Goal: Task Accomplishment & Management: Manage account settings

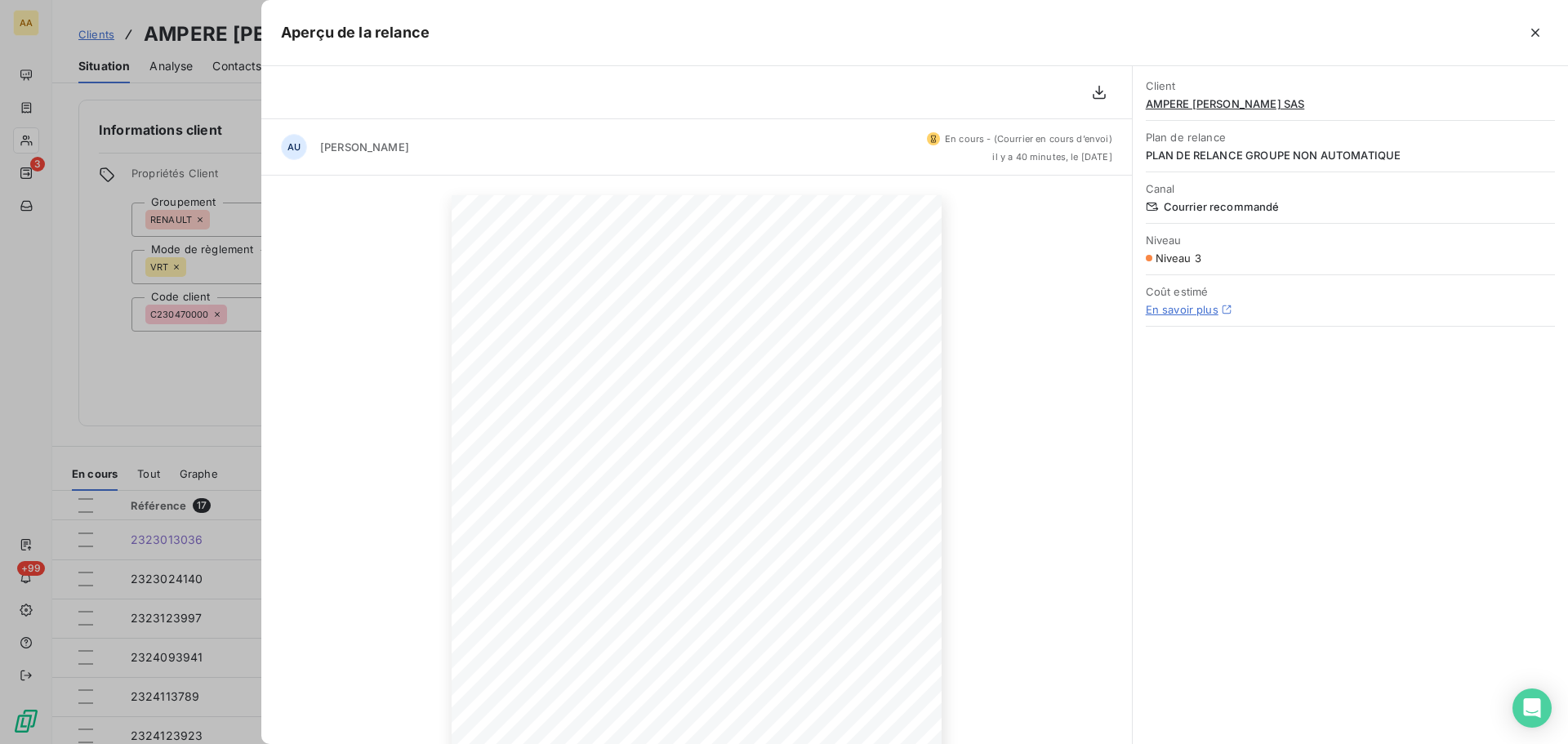
scroll to position [82, 0]
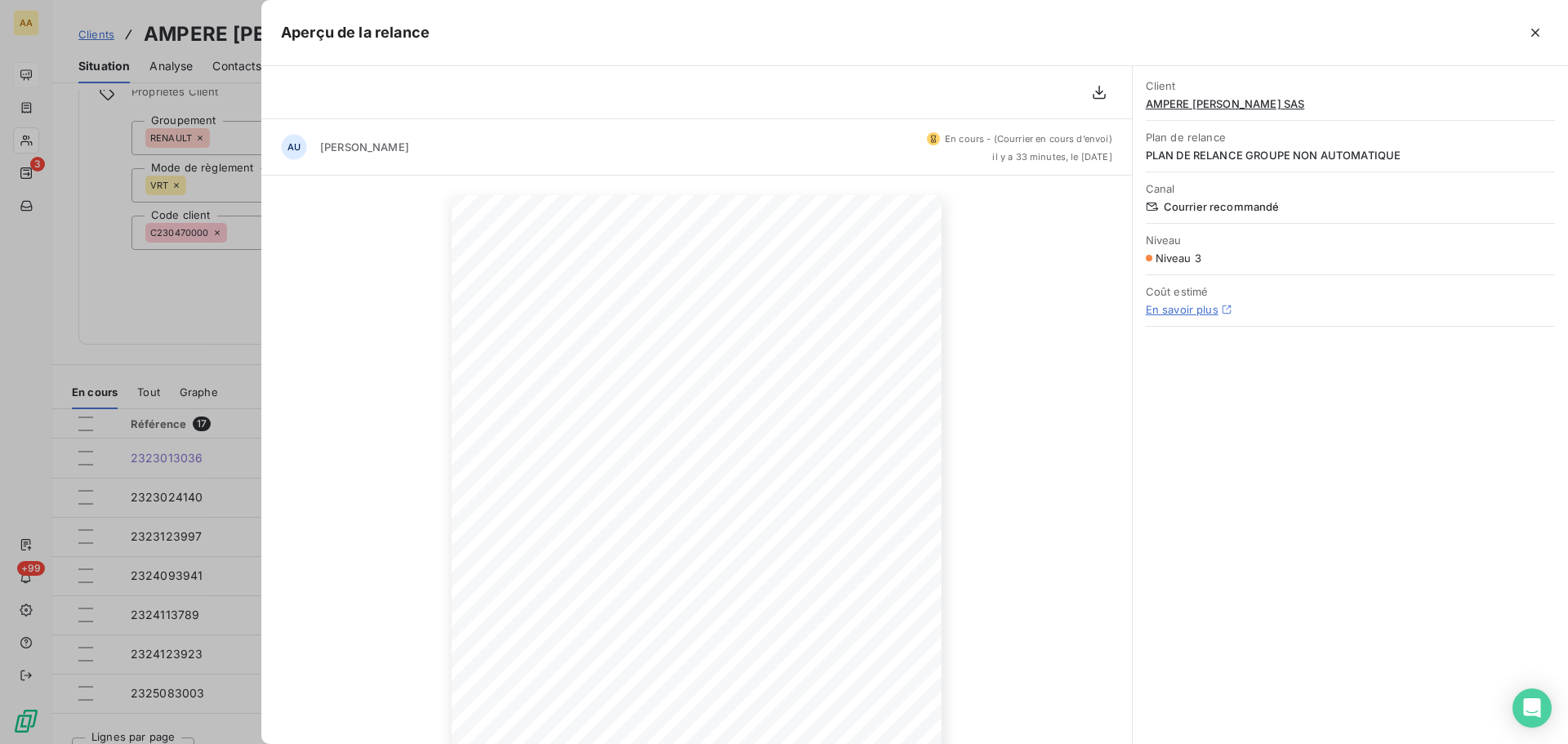
click at [29, 64] on div at bounding box center [784, 372] width 1568 height 744
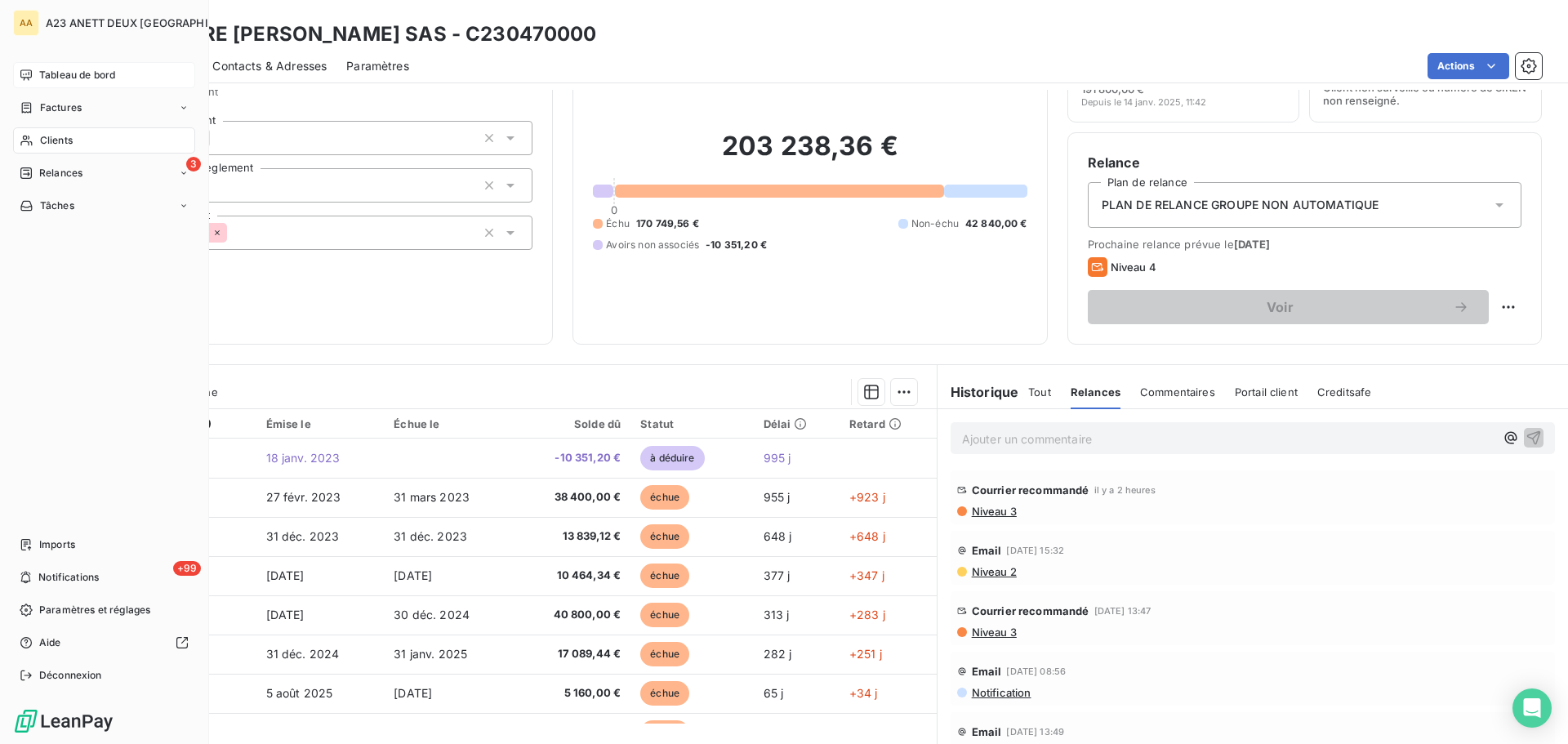
click at [40, 74] on span "Tableau de bord" at bounding box center [77, 75] width 76 height 15
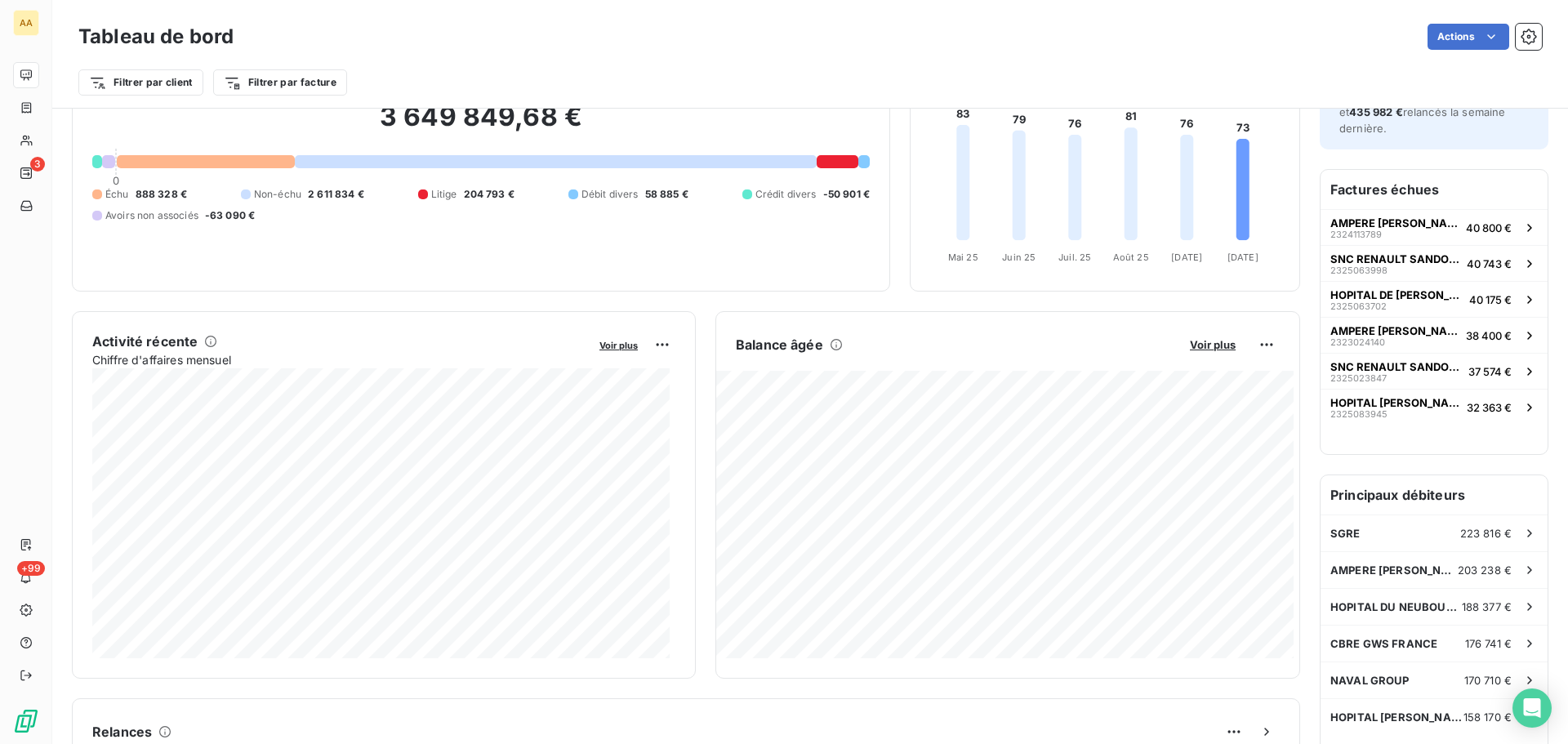
scroll to position [31, 0]
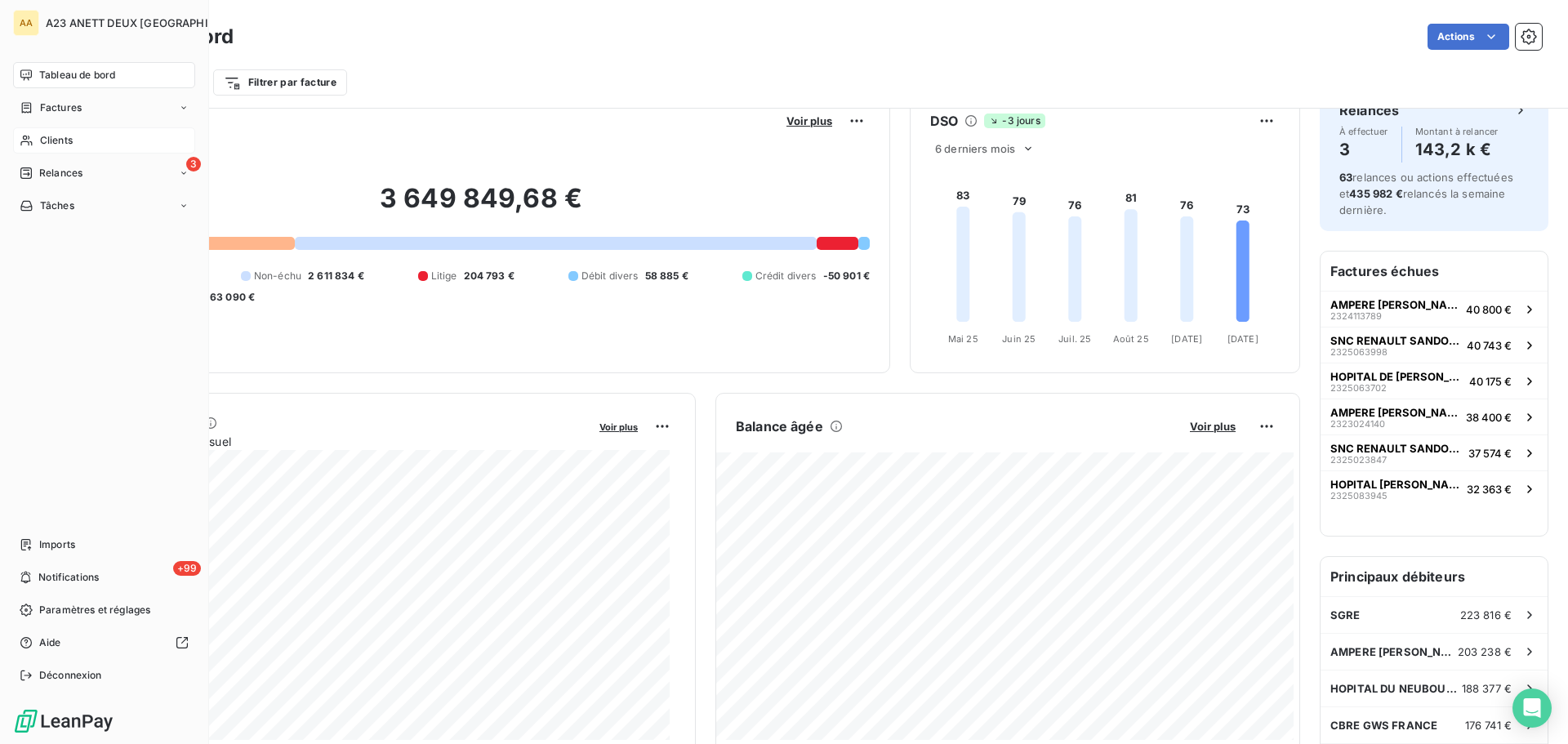
click at [68, 135] on span "Clients" at bounding box center [56, 140] width 33 height 15
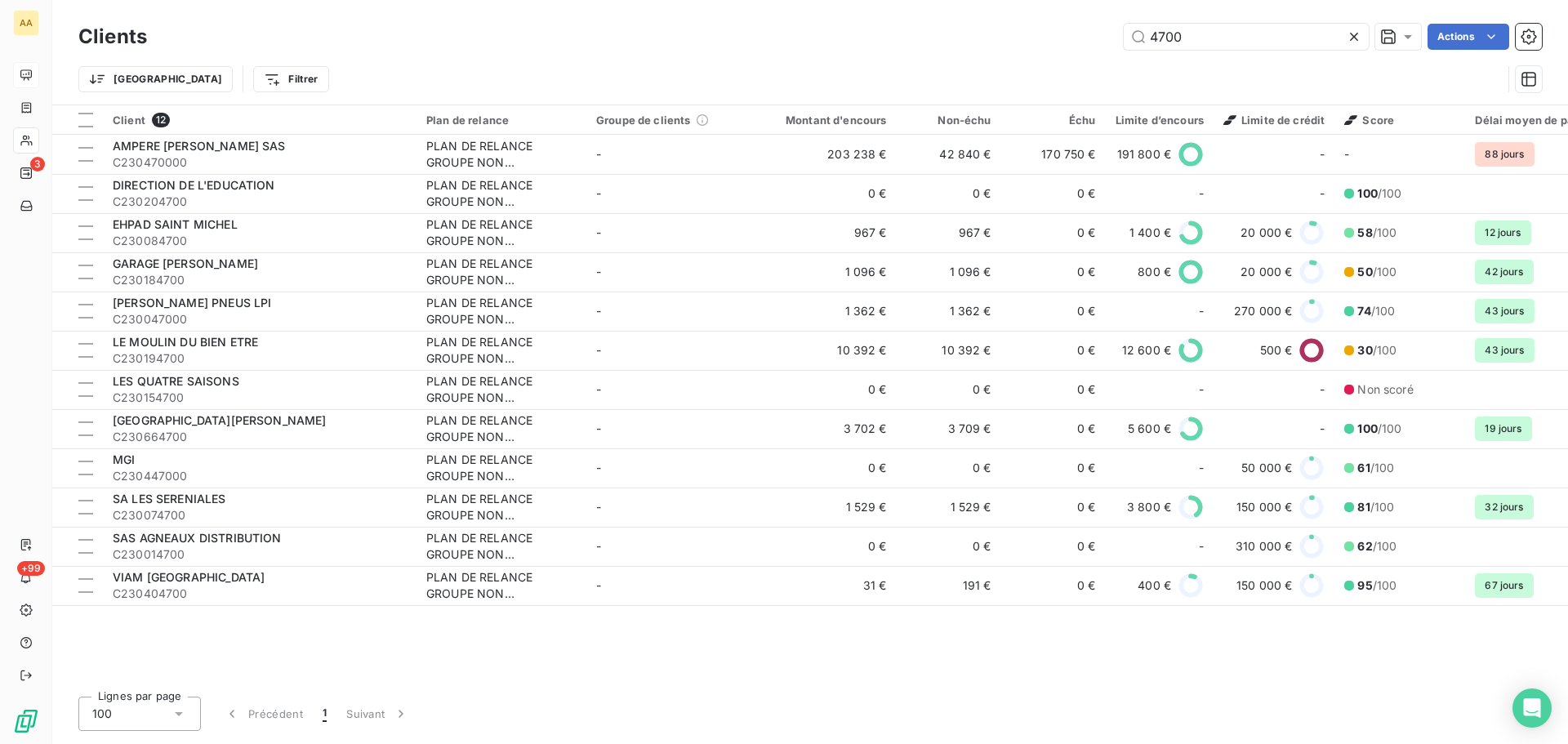
drag, startPoint x: 1172, startPoint y: 48, endPoint x: 1052, endPoint y: 56, distance: 120.3
click at [1095, 56] on div "Clients 4700 Actions Trier Filtrer" at bounding box center [810, 61] width 1463 height 85
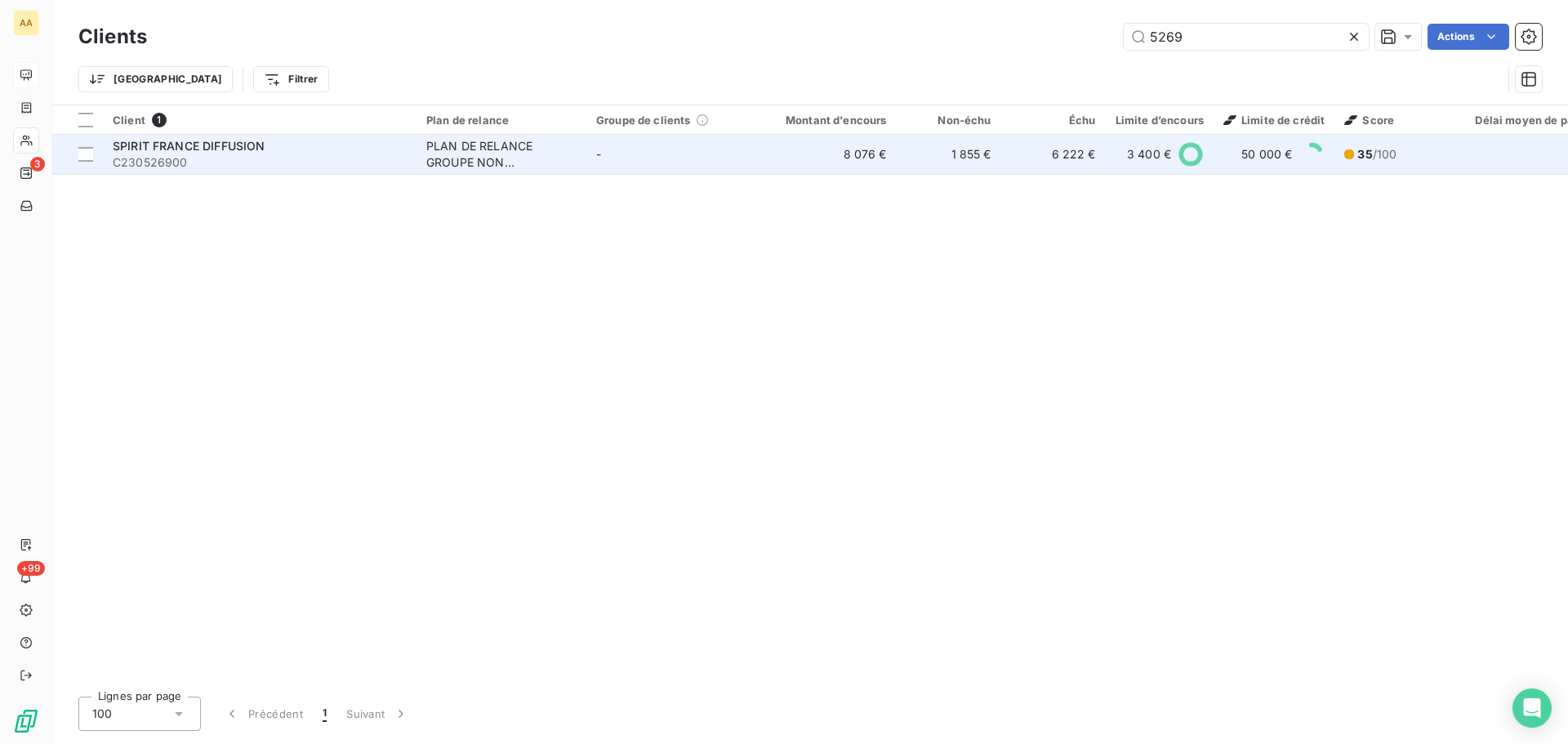
type input "5269"
click at [345, 156] on span "C230526900" at bounding box center [259, 163] width 294 height 17
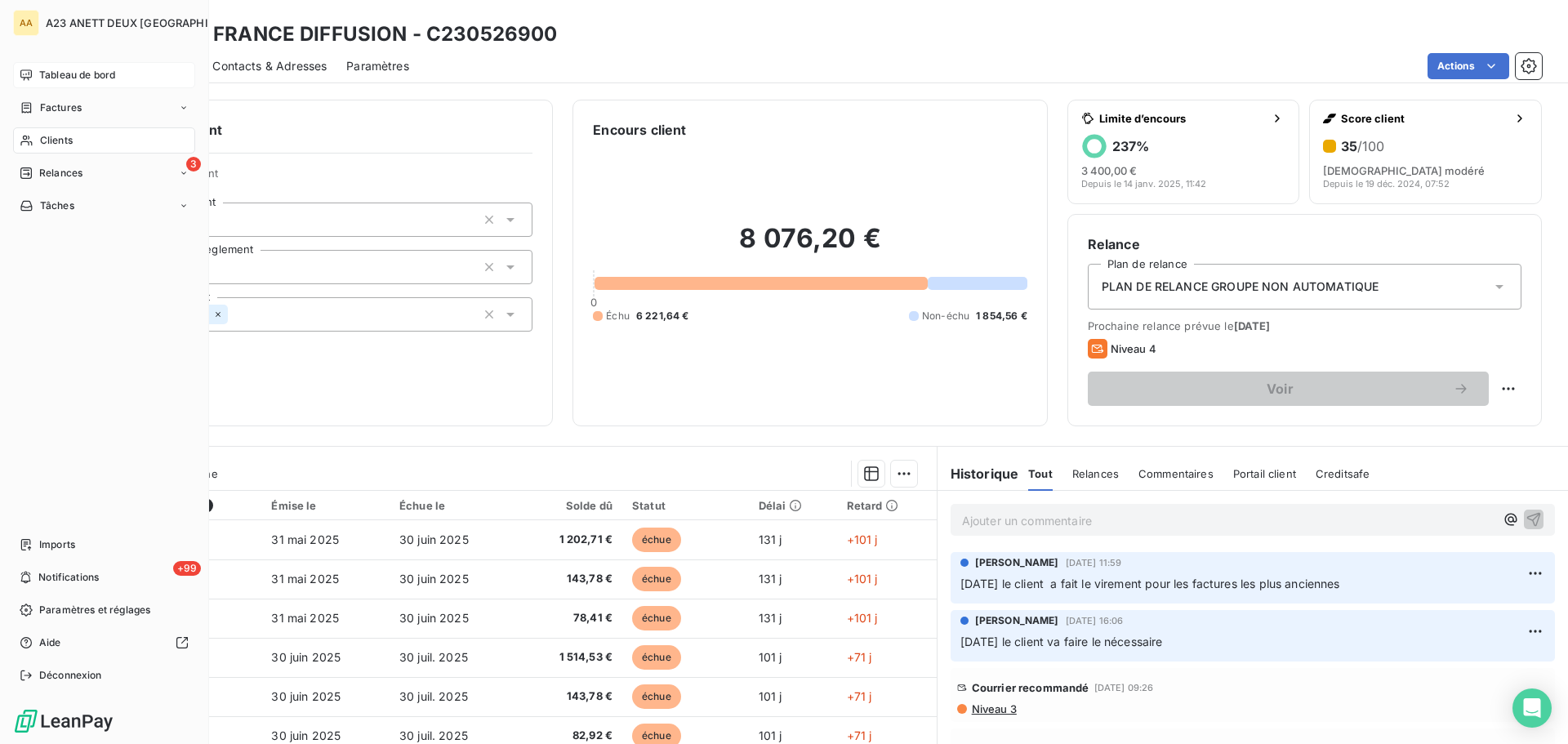
click at [46, 137] on span "Clients" at bounding box center [56, 140] width 33 height 15
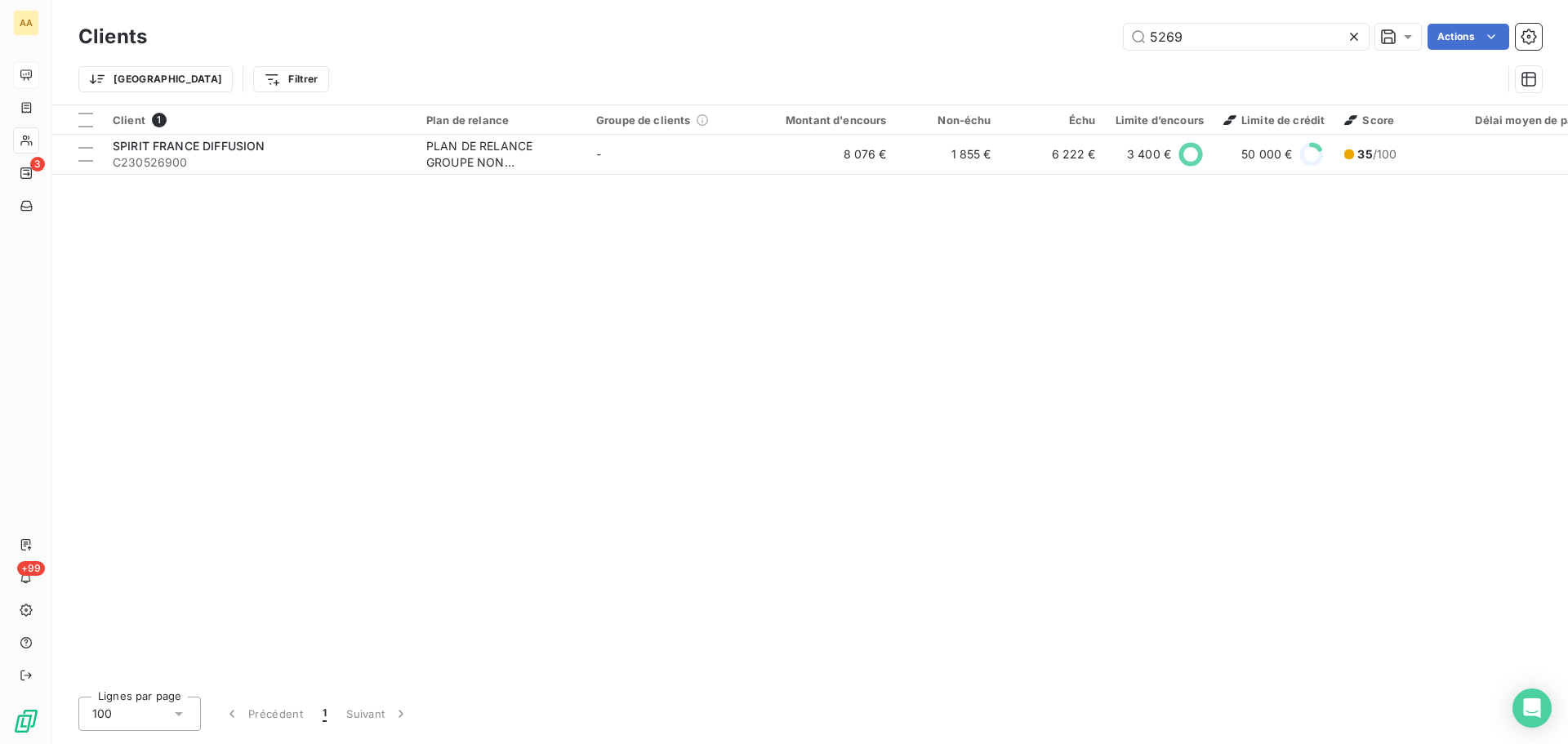
drag, startPoint x: 1242, startPoint y: 38, endPoint x: 867, endPoint y: 4, distance: 376.5
click at [983, 35] on div "5269 Actions" at bounding box center [854, 36] width 1376 height 26
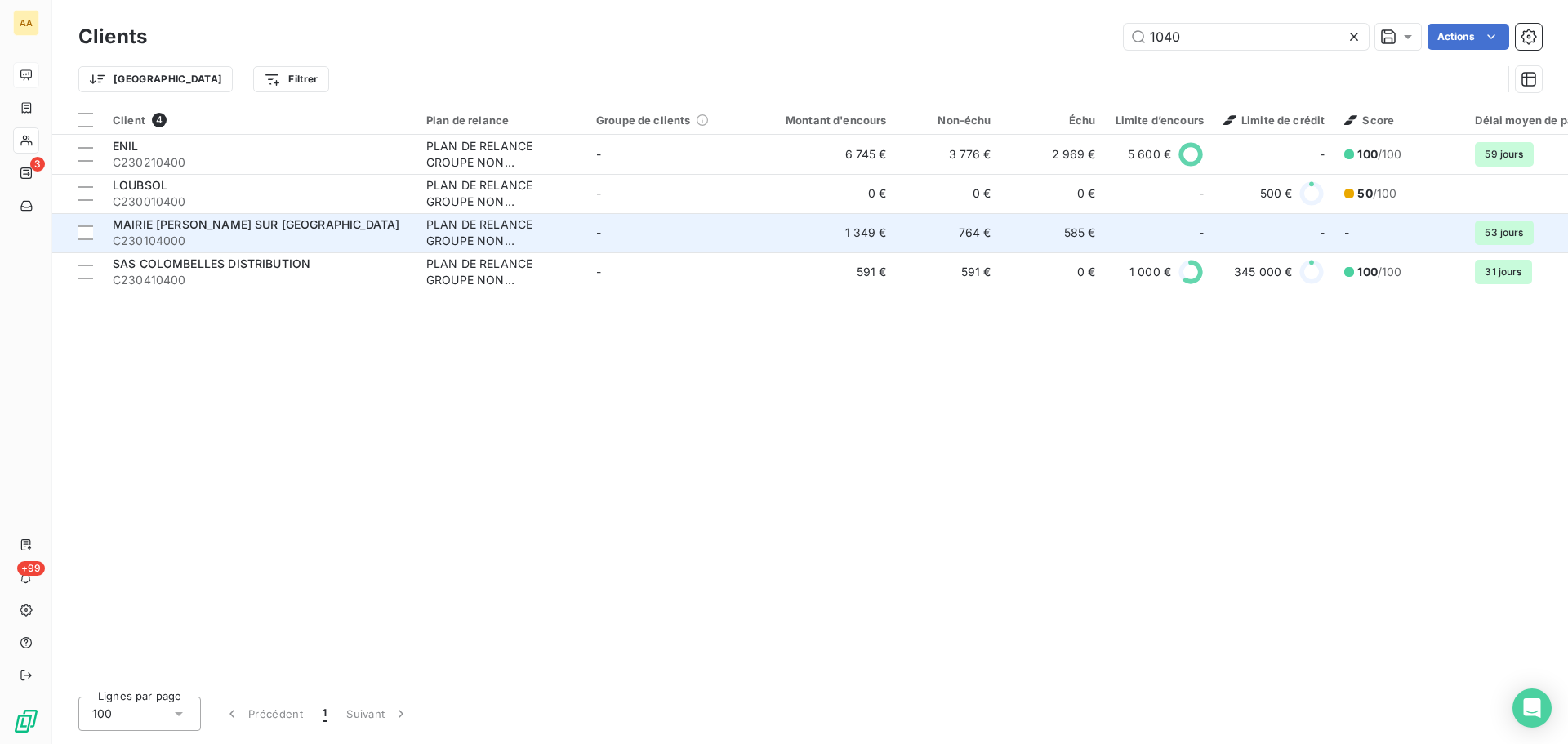
type input "1040"
click at [224, 237] on span "C230104000" at bounding box center [259, 241] width 294 height 17
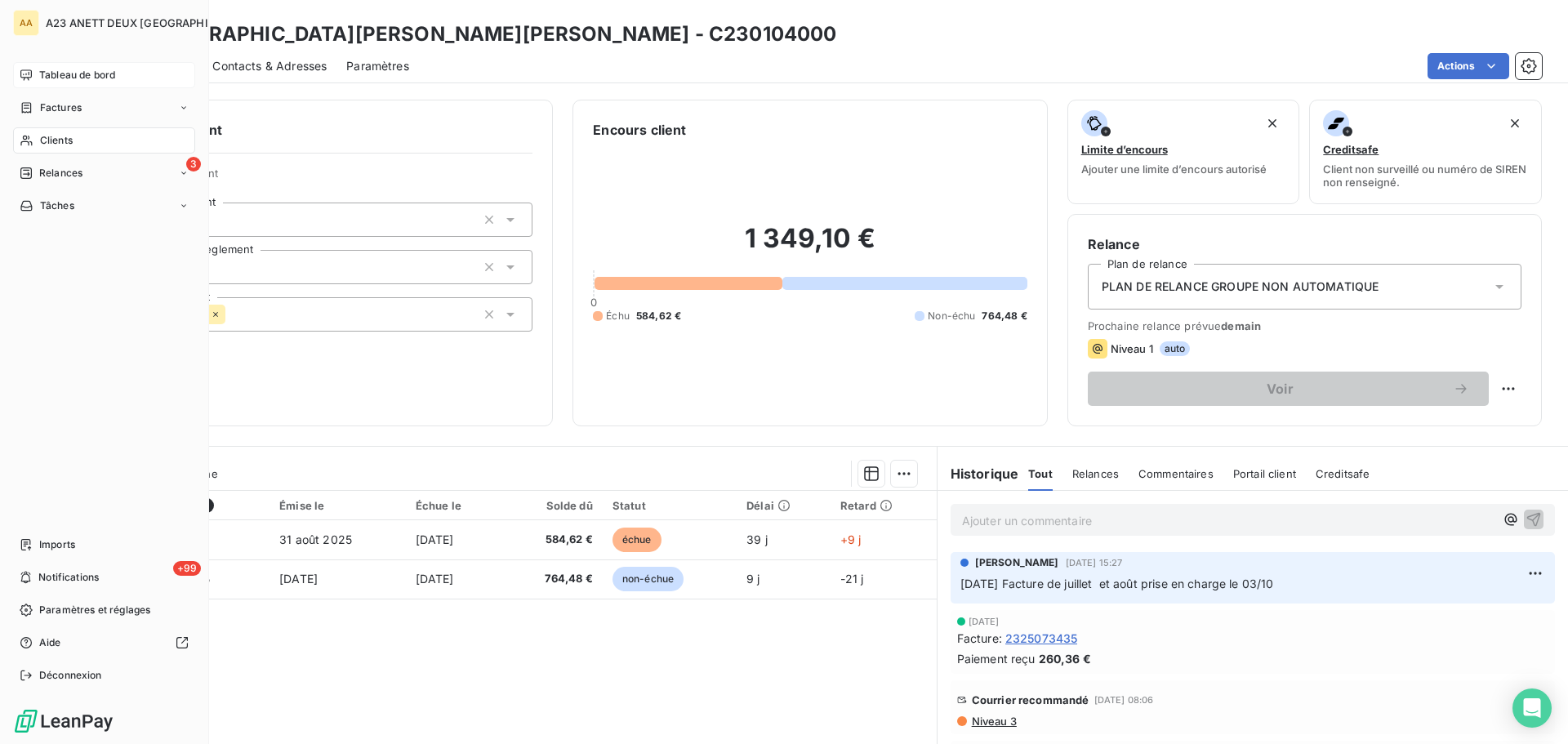
click at [59, 140] on span "Clients" at bounding box center [56, 140] width 33 height 15
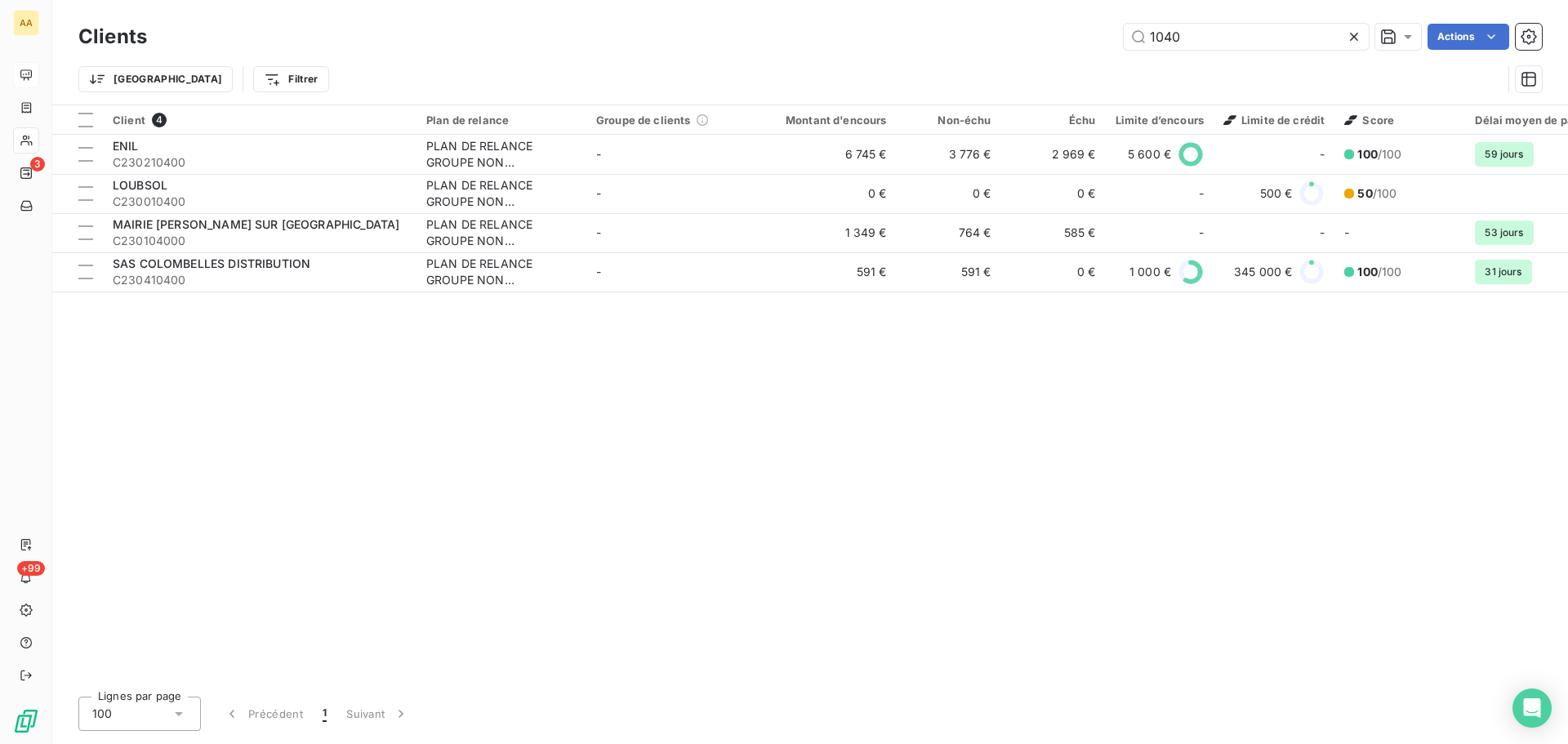
drag, startPoint x: 1199, startPoint y: 45, endPoint x: 973, endPoint y: 12, distance: 228.4
click at [1033, 46] on div "1040 Actions" at bounding box center [854, 36] width 1376 height 26
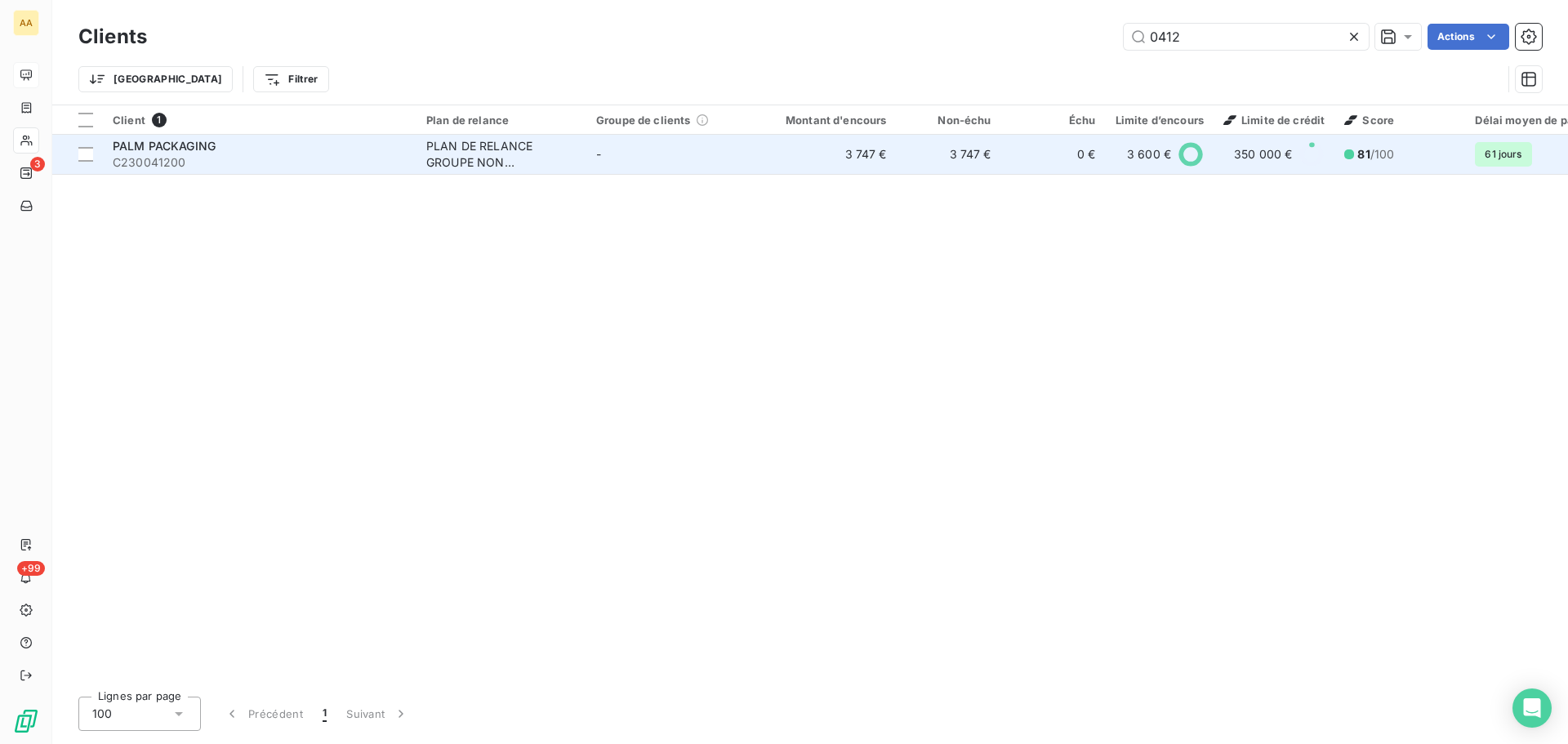
type input "0412"
click at [333, 156] on span "C230041200" at bounding box center [259, 163] width 294 height 17
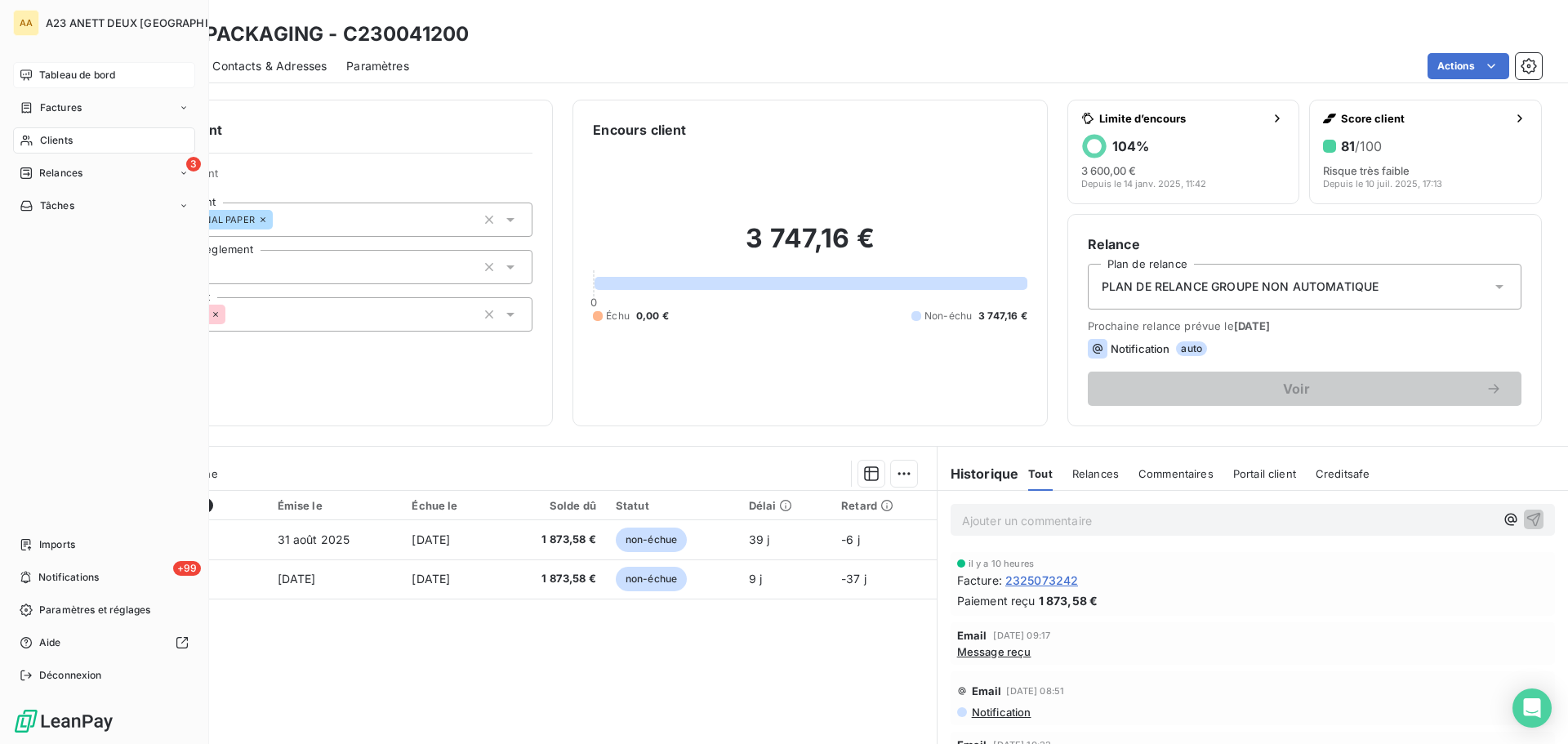
click at [54, 70] on span "Tableau de bord" at bounding box center [77, 75] width 76 height 15
